Goal: Find specific page/section: Find specific page/section

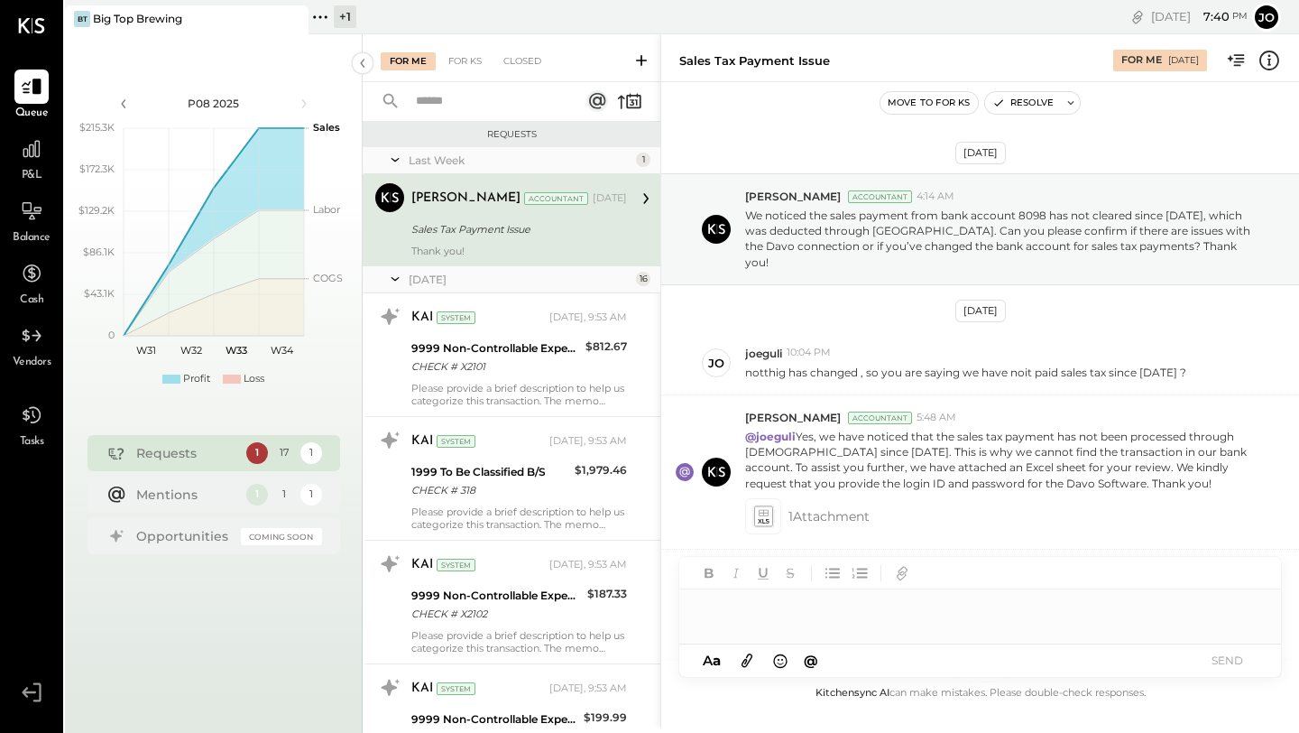
scroll to position [470, 0]
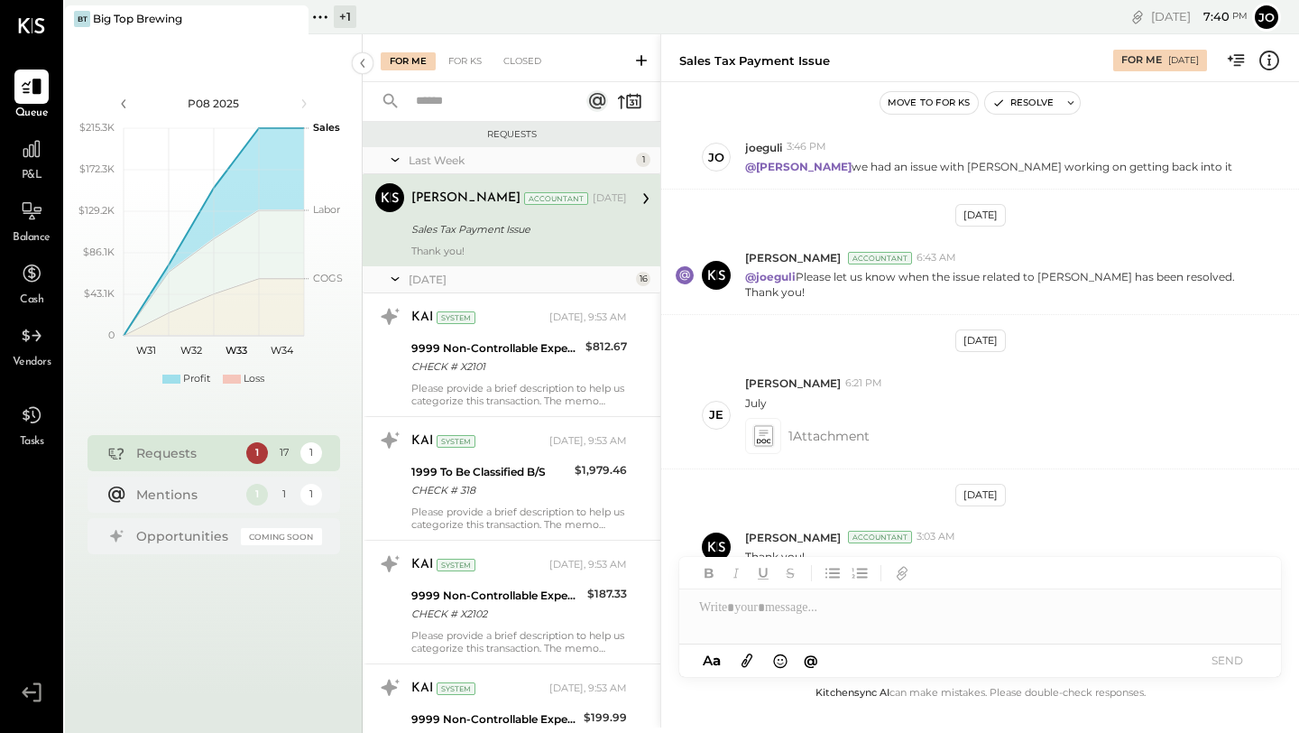
click at [342, 16] on div "+ 1" at bounding box center [345, 16] width 23 height 23
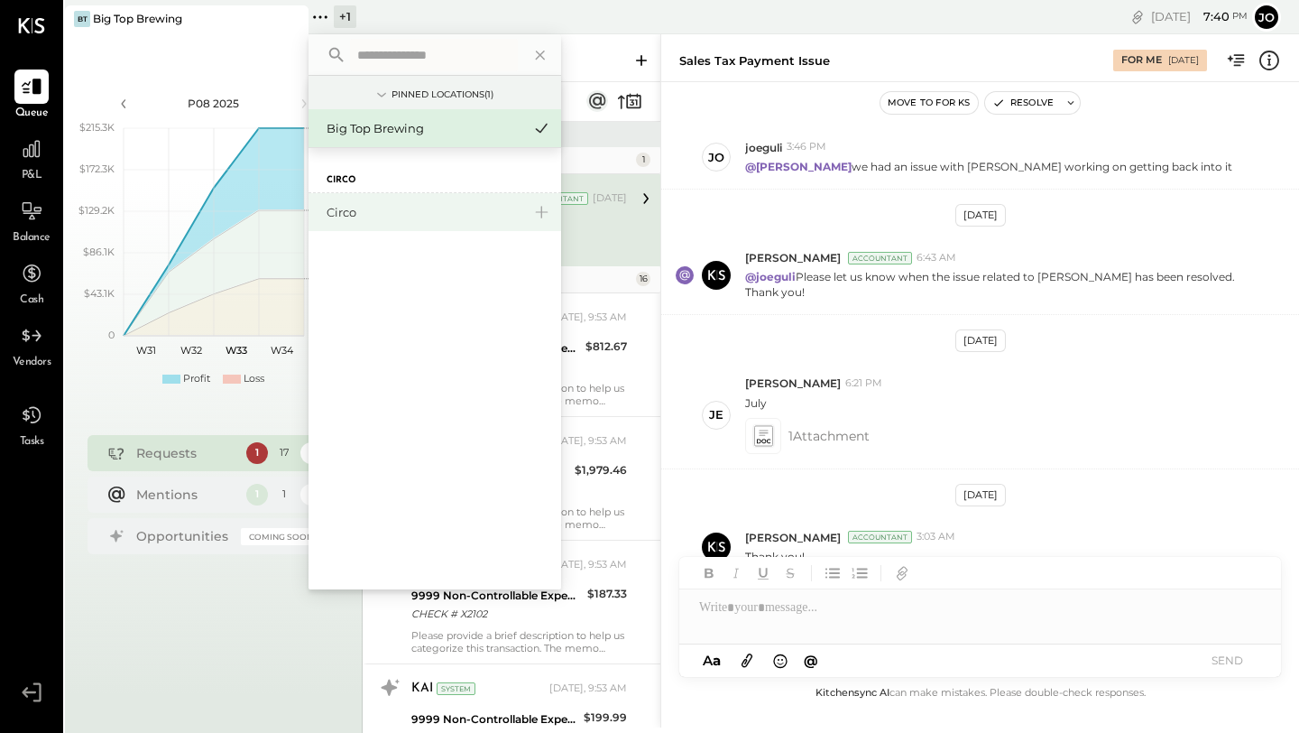
click at [355, 209] on div "Circo" at bounding box center [424, 212] width 195 height 17
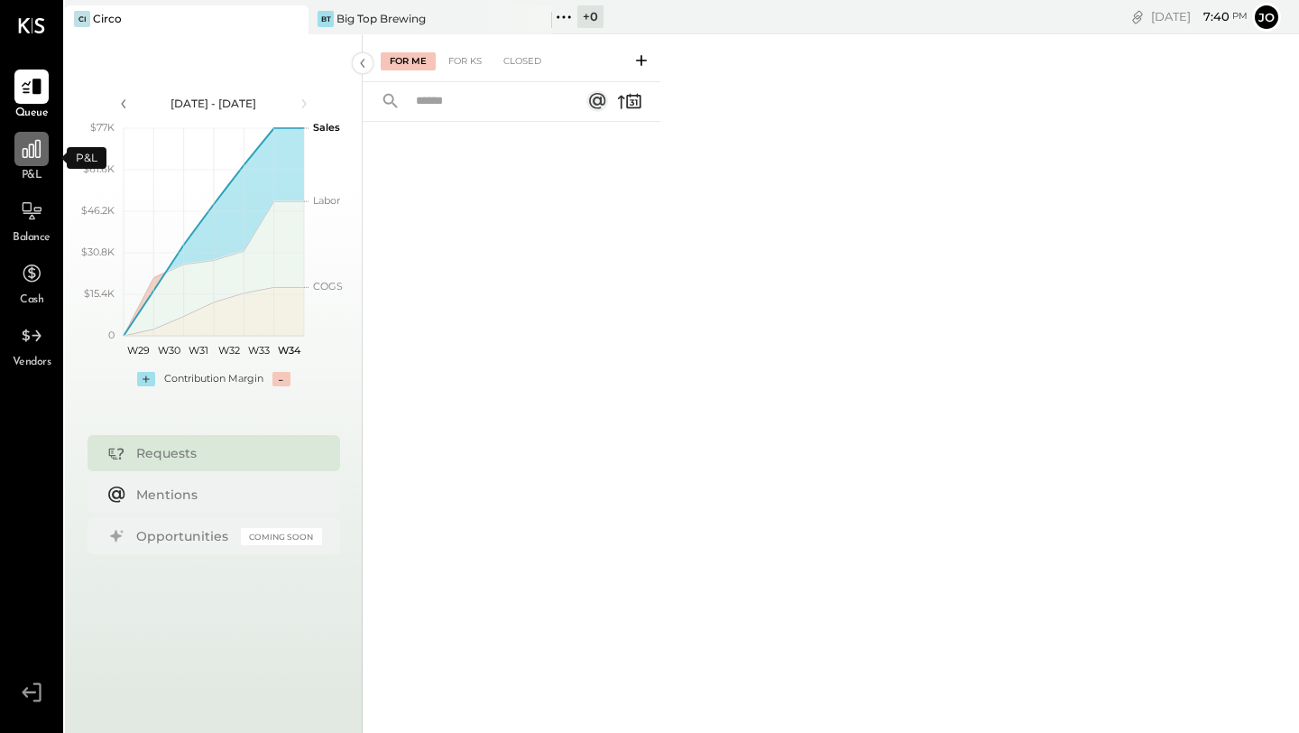
click at [43, 152] on div at bounding box center [31, 149] width 34 height 34
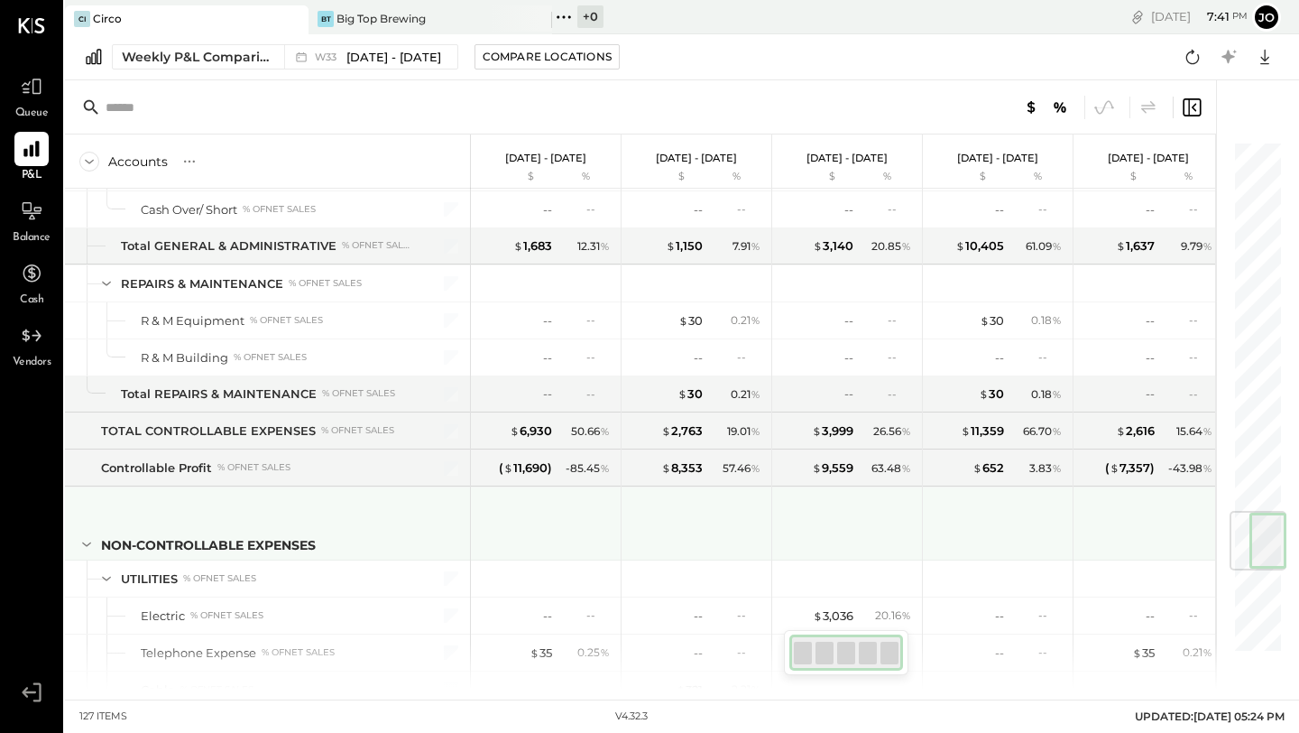
scroll to position [2903, 0]
